Goal: Check status: Check status

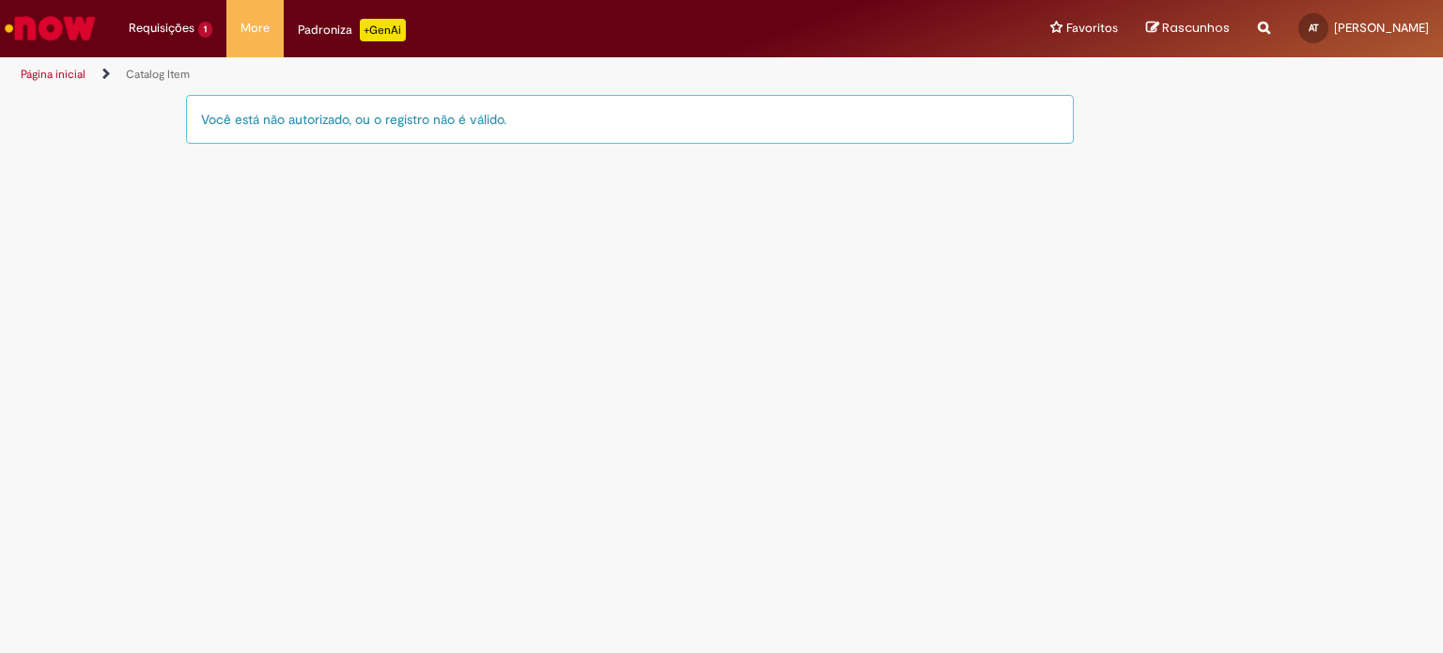
click at [382, 124] on div "Você está não autorizado, ou o registro não é válido." at bounding box center [630, 119] width 888 height 49
click at [255, 33] on li "More Solicitar Compra" at bounding box center [254, 28] width 57 height 56
click at [254, 27] on li "More Solicitar Compra" at bounding box center [254, 28] width 57 height 56
click at [42, 30] on img "Ir para a Homepage" at bounding box center [50, 28] width 97 height 38
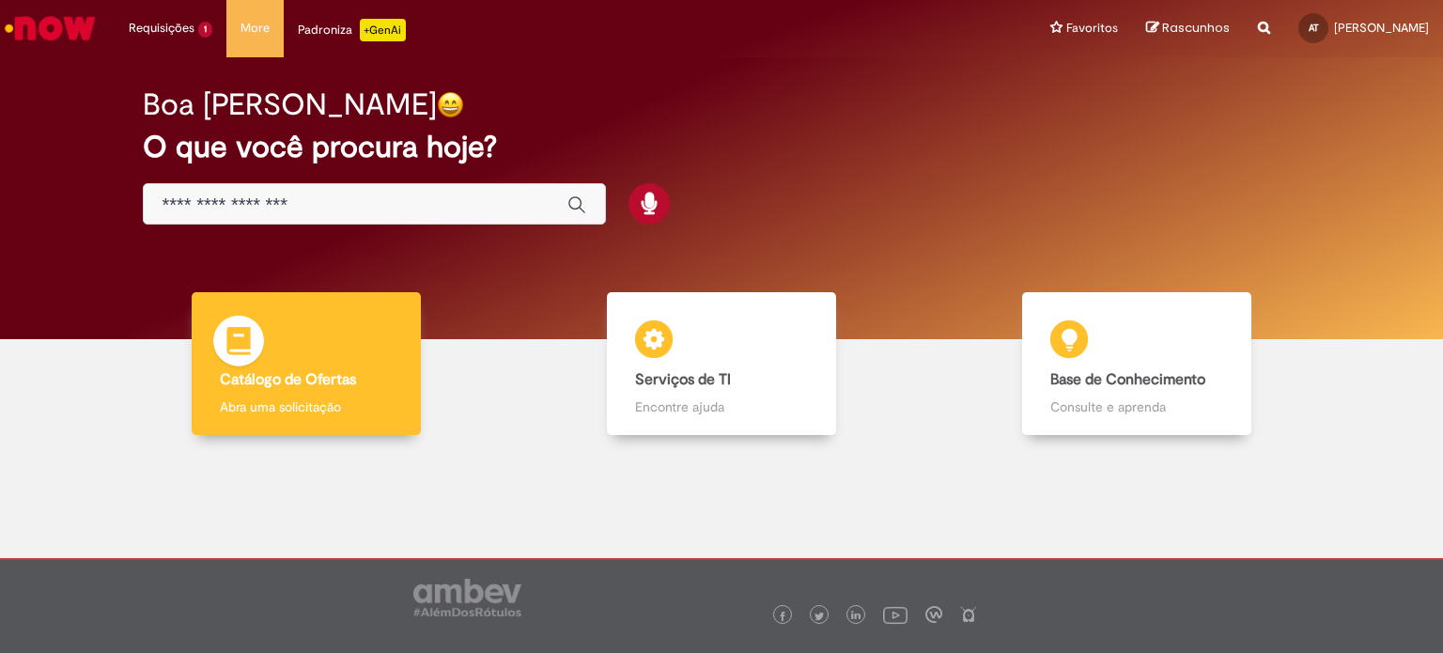
click at [335, 392] on div "Catálogo de Ofertas Catálogo de Ofertas Abra uma solicitação" at bounding box center [306, 364] width 228 height 144
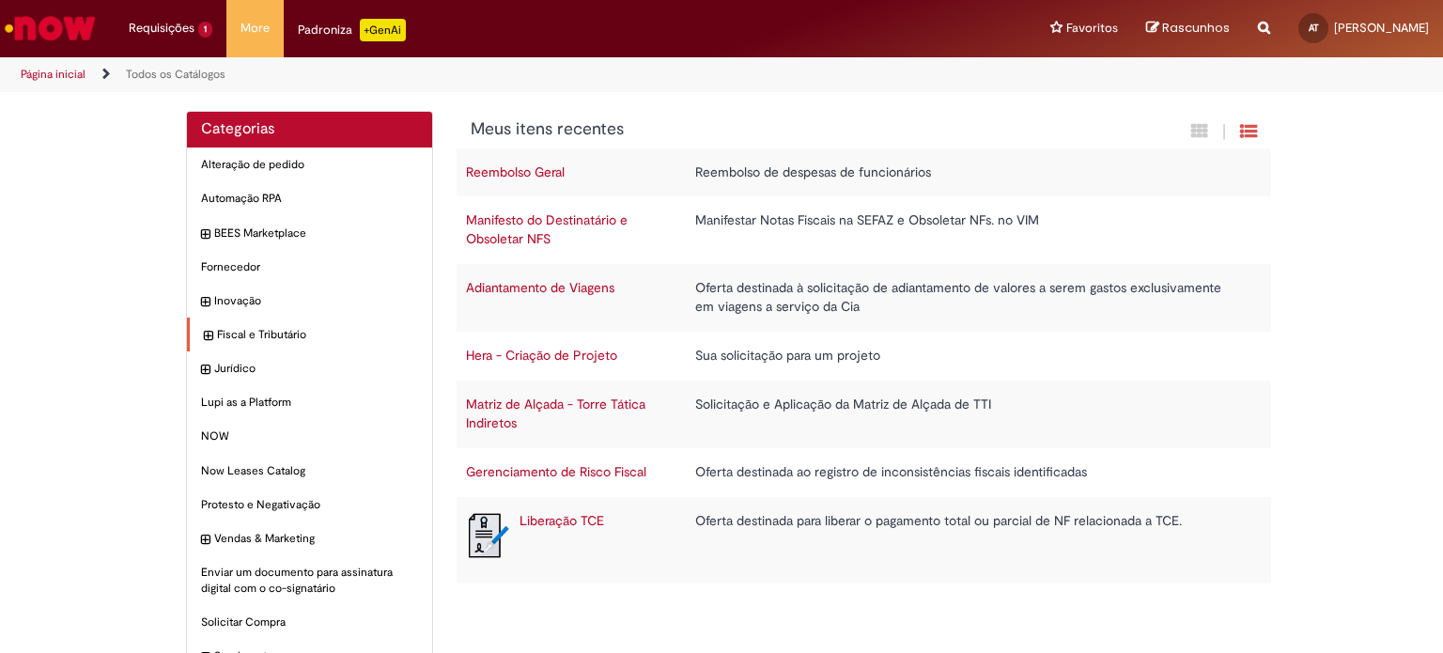
click at [204, 334] on icon "expandir categoria Fiscal e Tributário" at bounding box center [208, 336] width 8 height 19
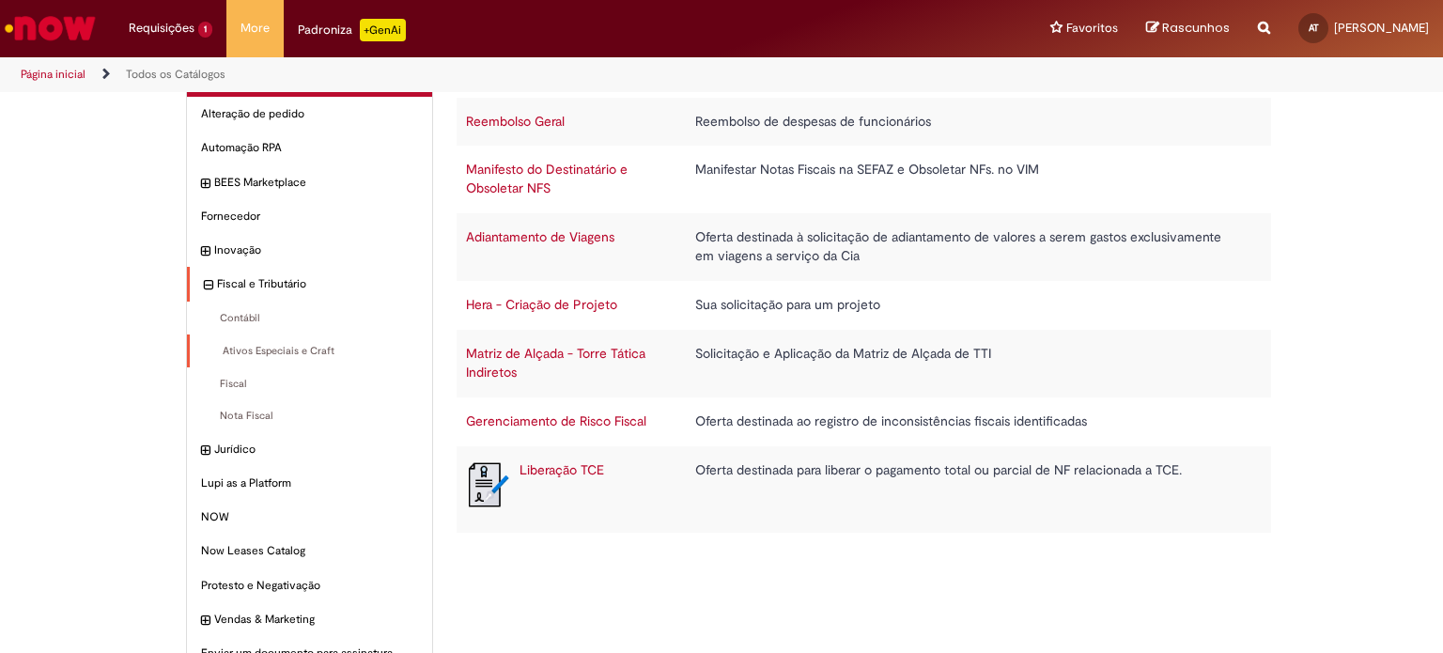
scroll to position [94, 0]
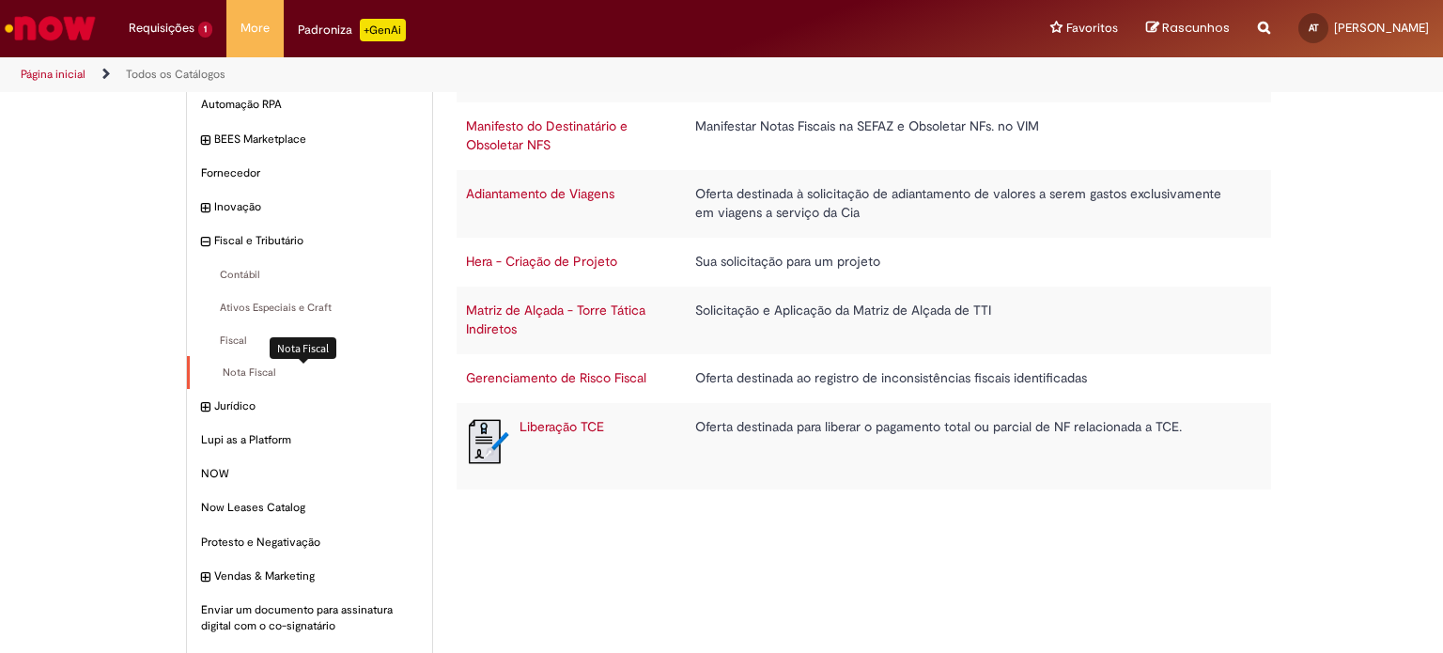
click at [233, 377] on span "Nota Fiscal Itens" at bounding box center [311, 372] width 214 height 15
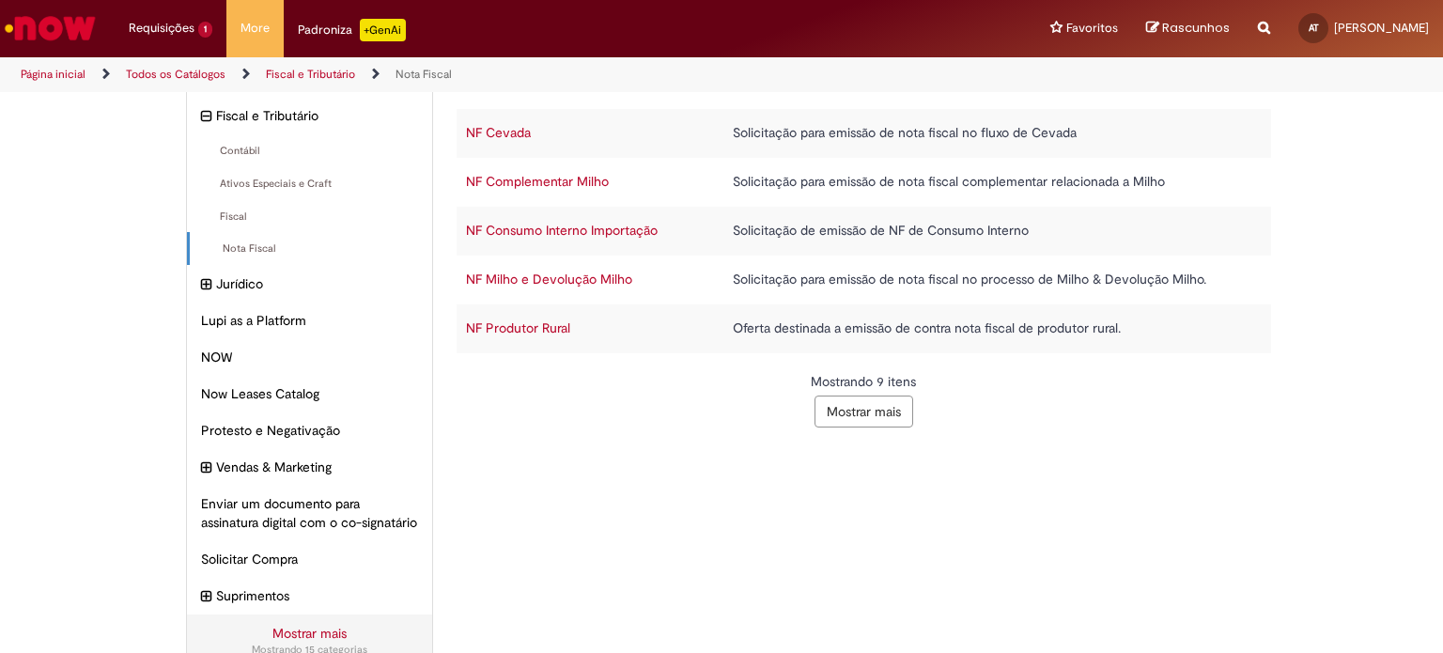
scroll to position [282, 0]
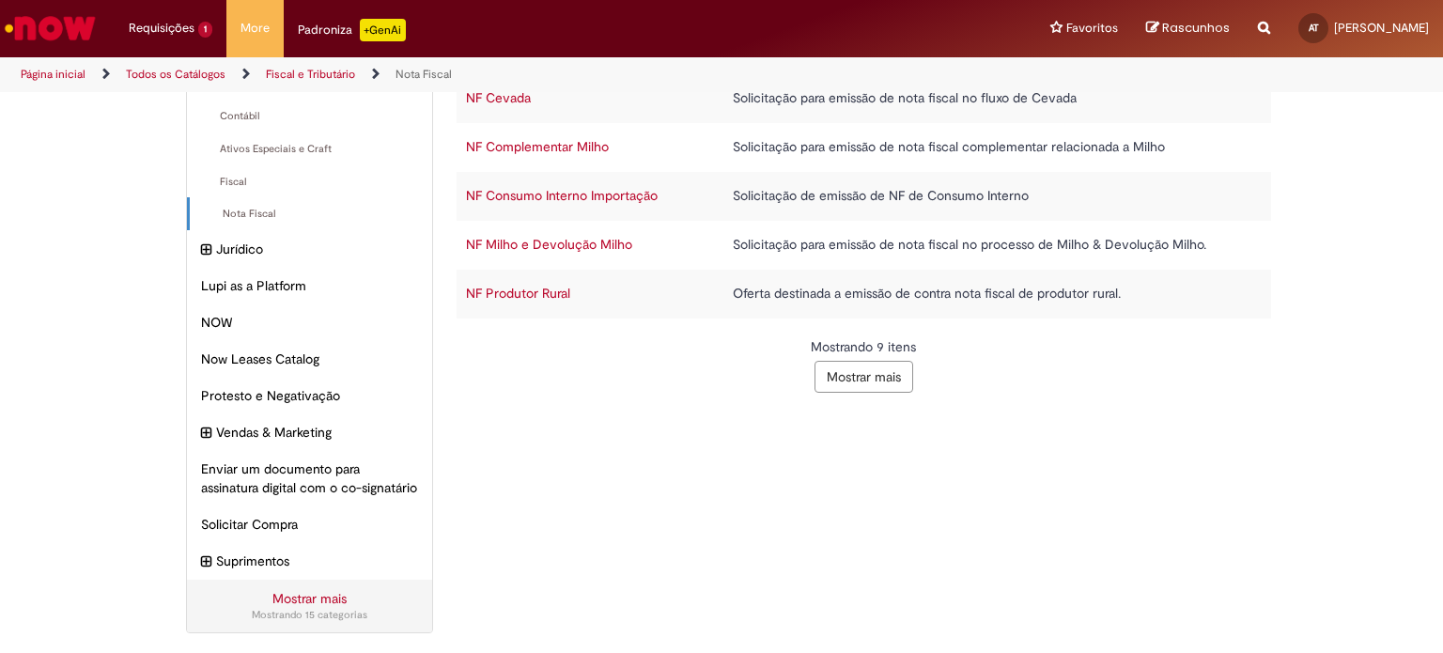
click at [284, 607] on link "Mostrar mais" at bounding box center [309, 598] width 74 height 17
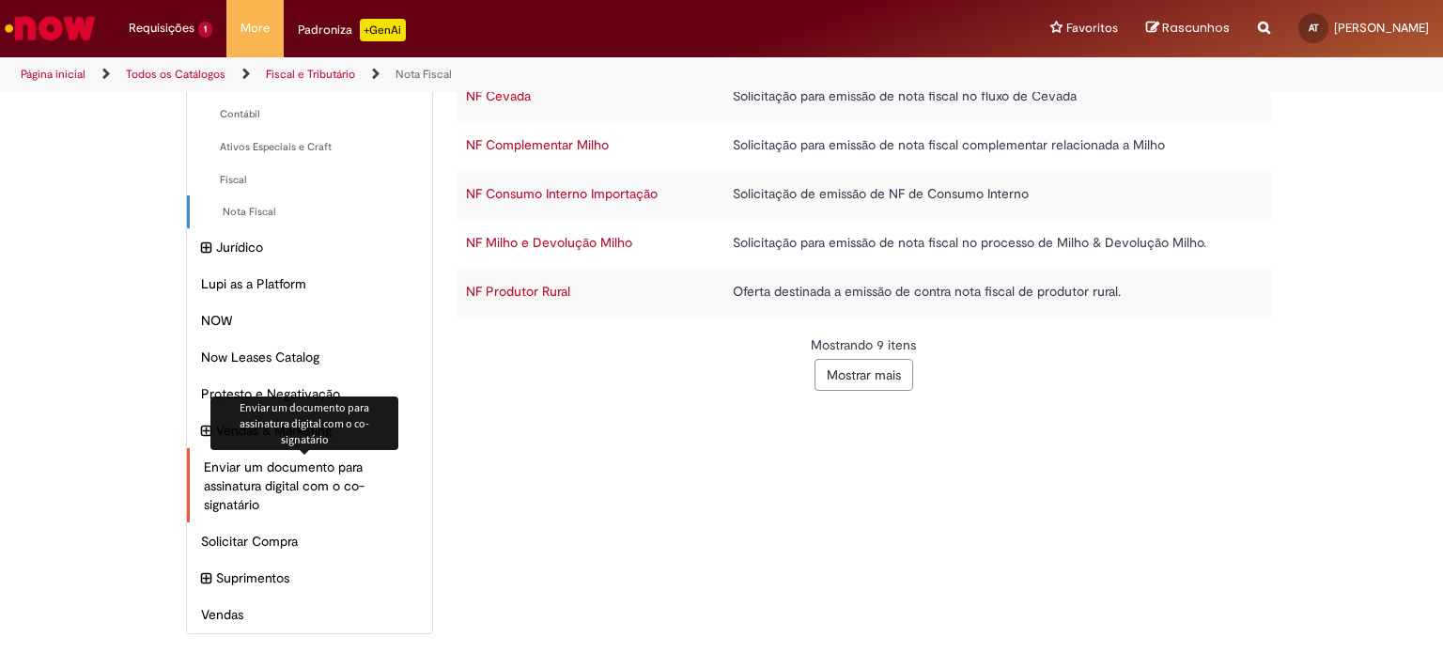
scroll to position [0, 0]
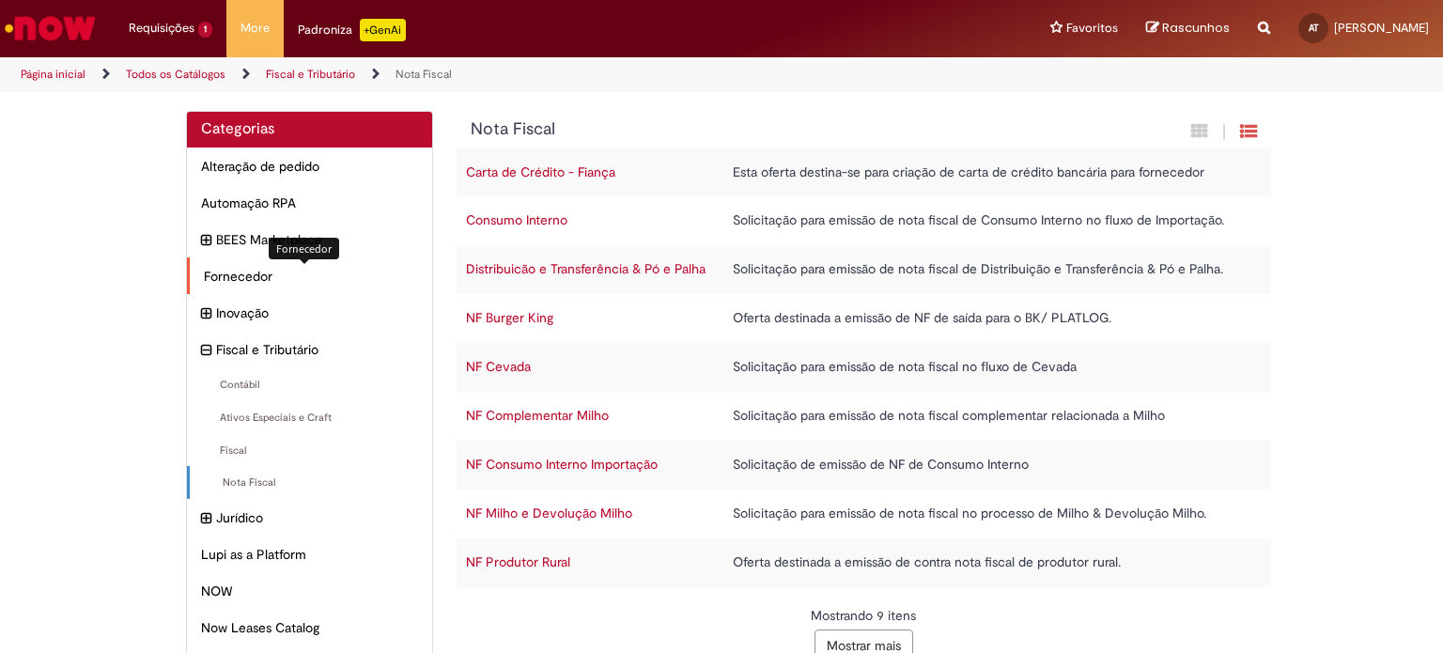
click at [223, 280] on span "Fornecedor Itens" at bounding box center [311, 276] width 214 height 19
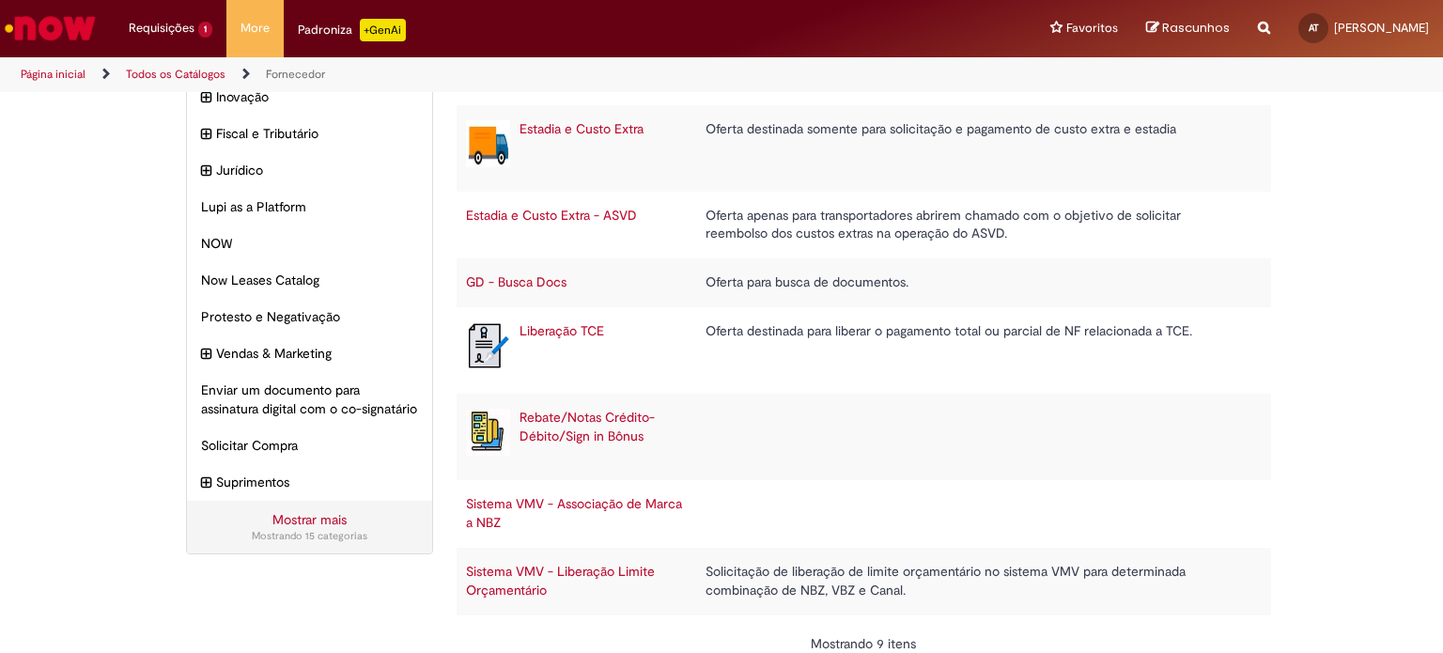
scroll to position [272, 0]
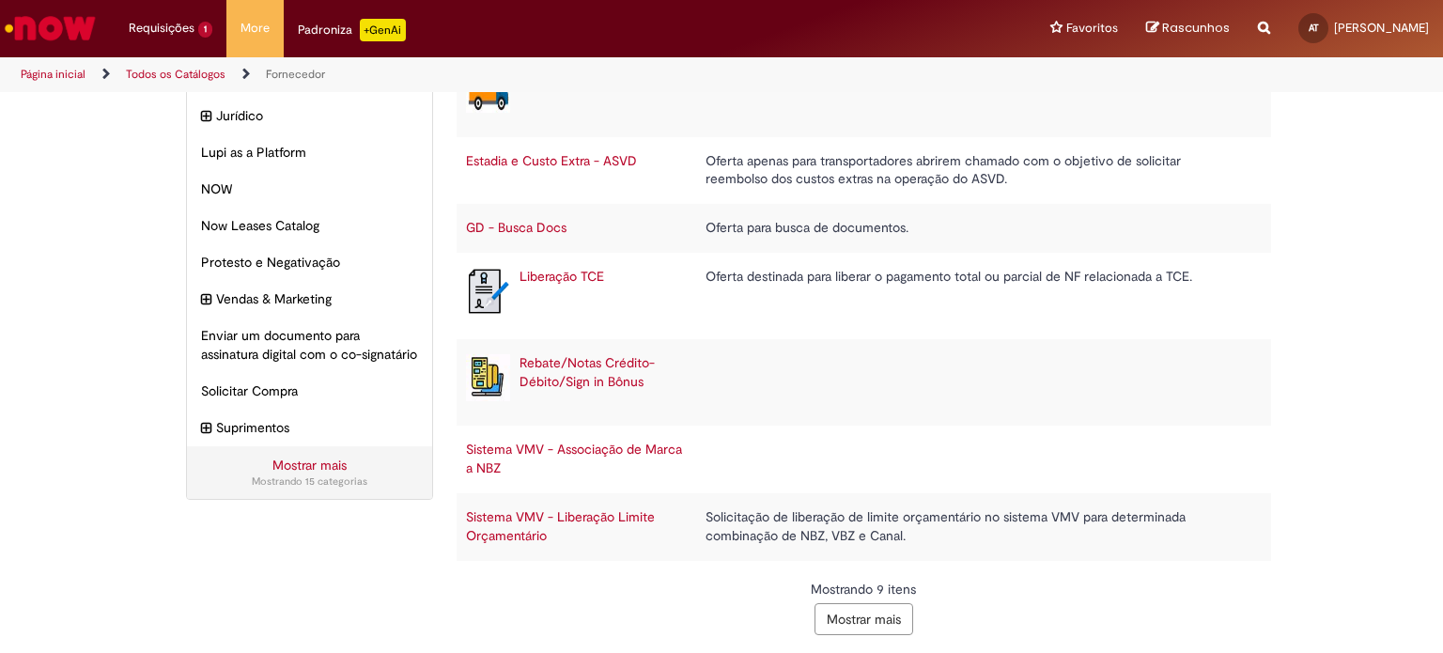
click at [839, 612] on button "Mostrar mais" at bounding box center [864, 619] width 99 height 32
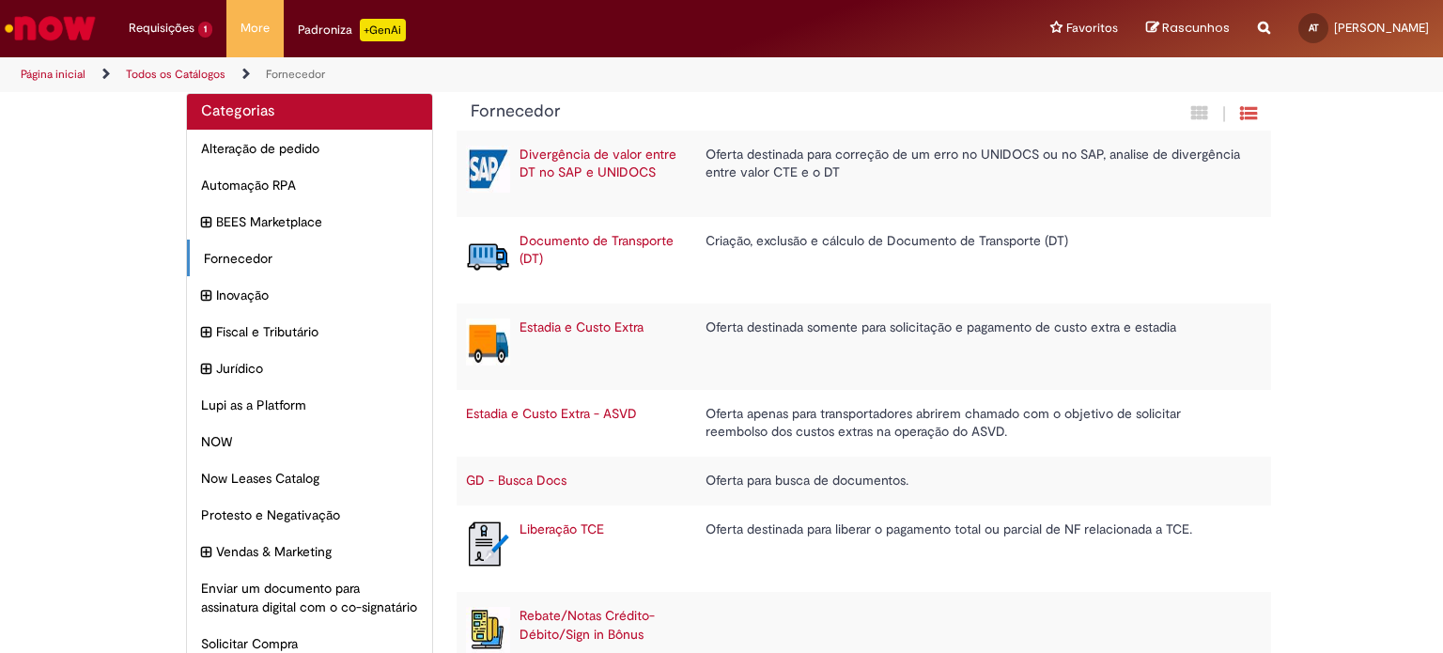
scroll to position [0, 0]
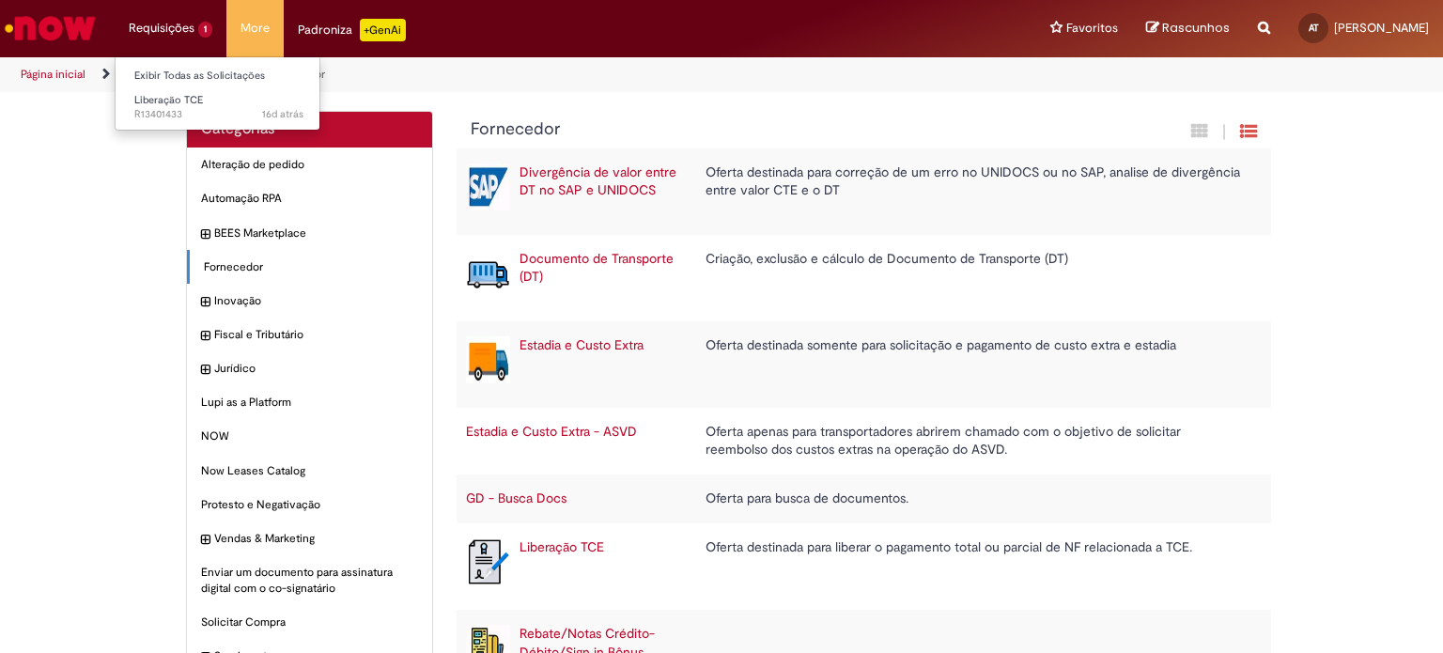
click at [152, 39] on li "Requisições 1 Exibir Todas as Solicitações Liberação TCE 16d atrás 16 dias atrá…" at bounding box center [171, 28] width 112 height 56
click at [164, 108] on span "16d atrás 16 dias atrás R13401433" at bounding box center [218, 114] width 169 height 15
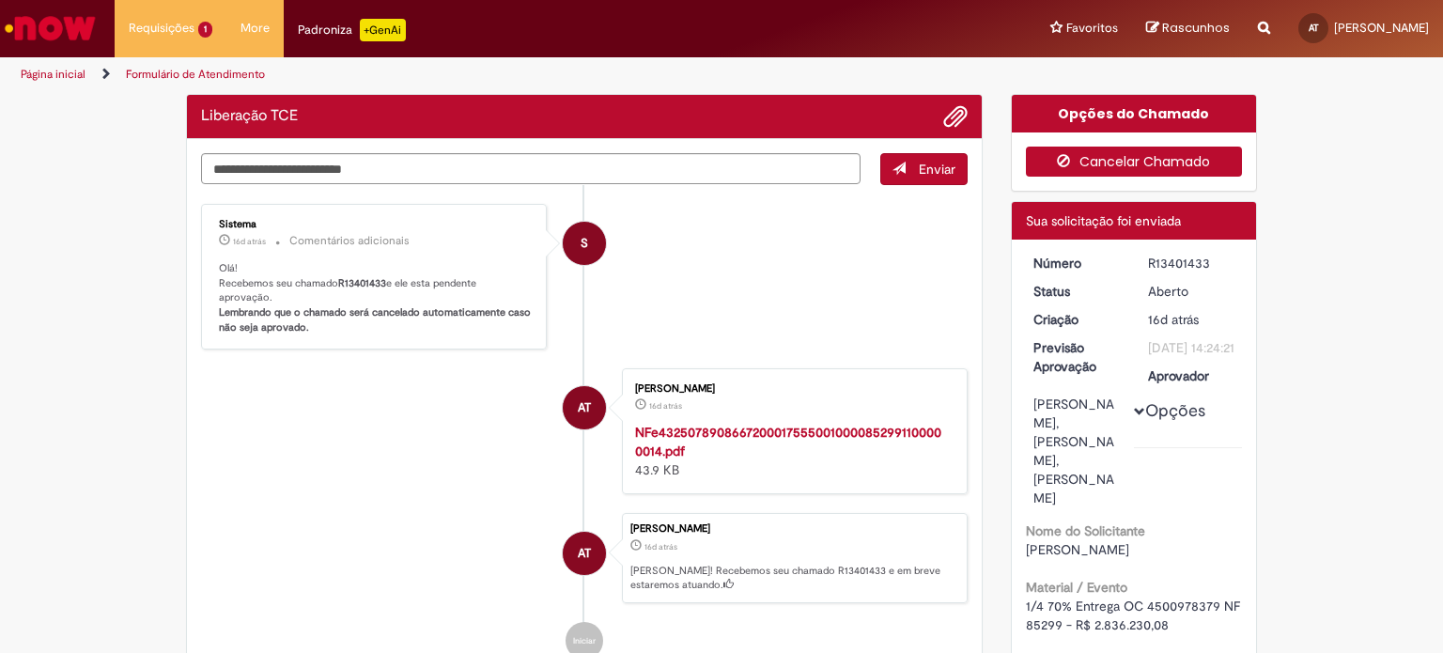
click at [1066, 161] on icon "button" at bounding box center [1068, 160] width 23 height 13
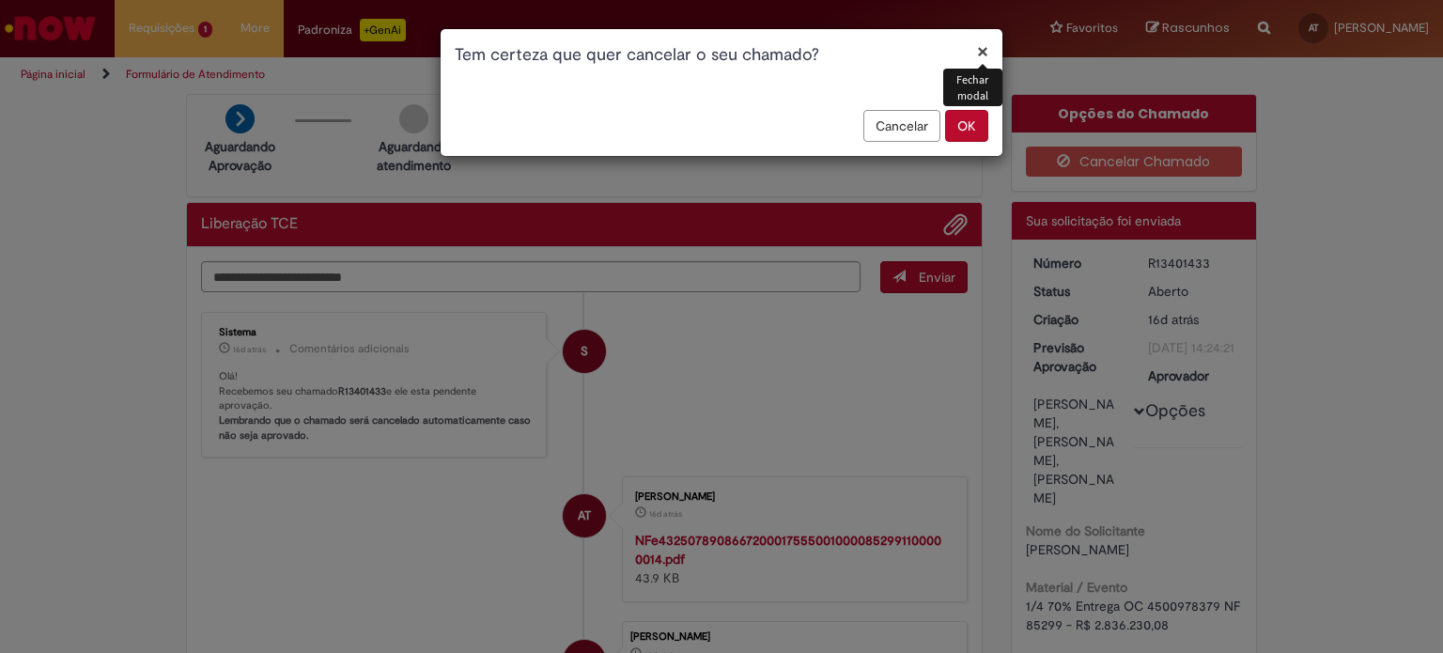
click at [960, 129] on button "OK" at bounding box center [966, 126] width 43 height 32
